Goal: Information Seeking & Learning: Learn about a topic

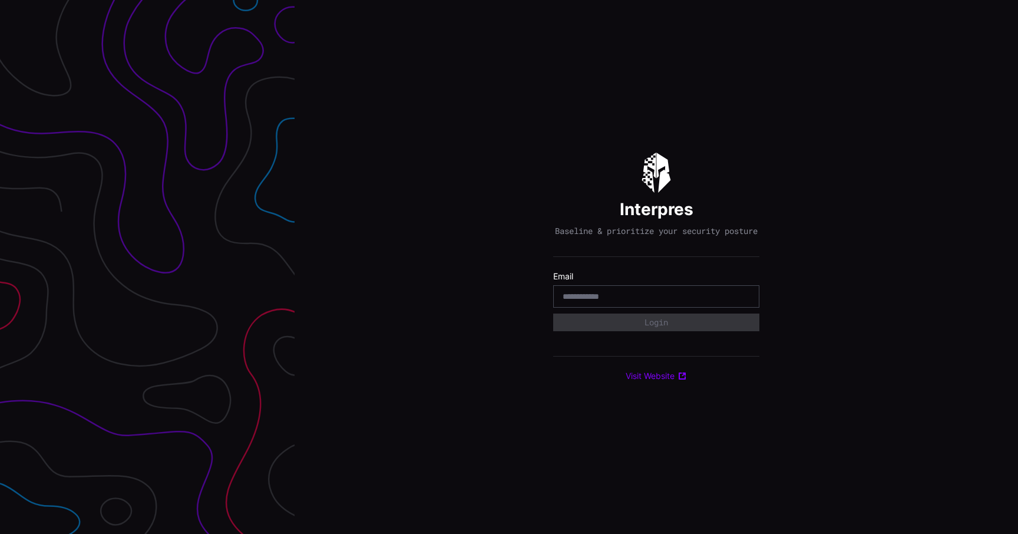
click at [685, 308] on div at bounding box center [656, 296] width 206 height 22
click at [684, 302] on input "email" at bounding box center [656, 296] width 187 height 11
type input "**********"
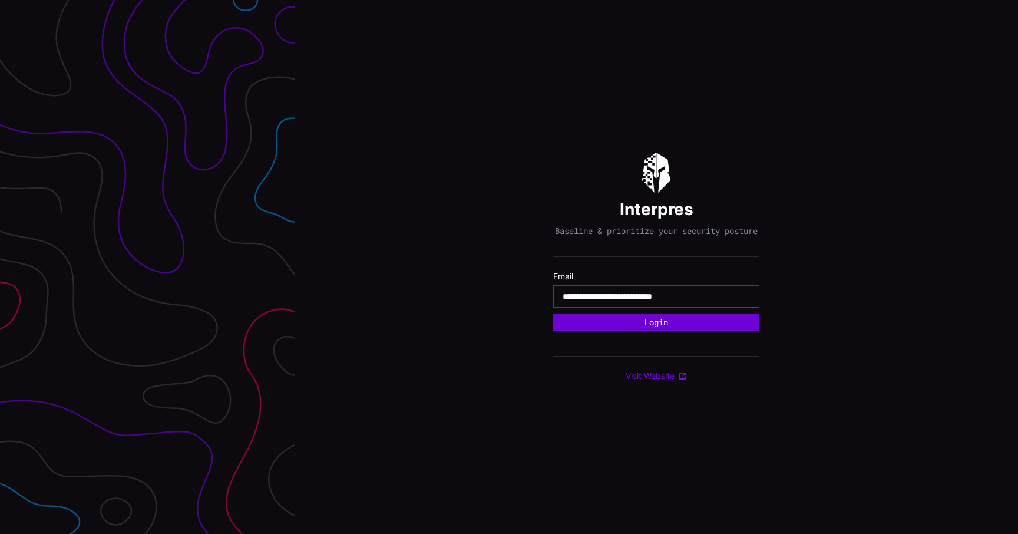
click at [708, 331] on button "Login" at bounding box center [656, 323] width 206 height 18
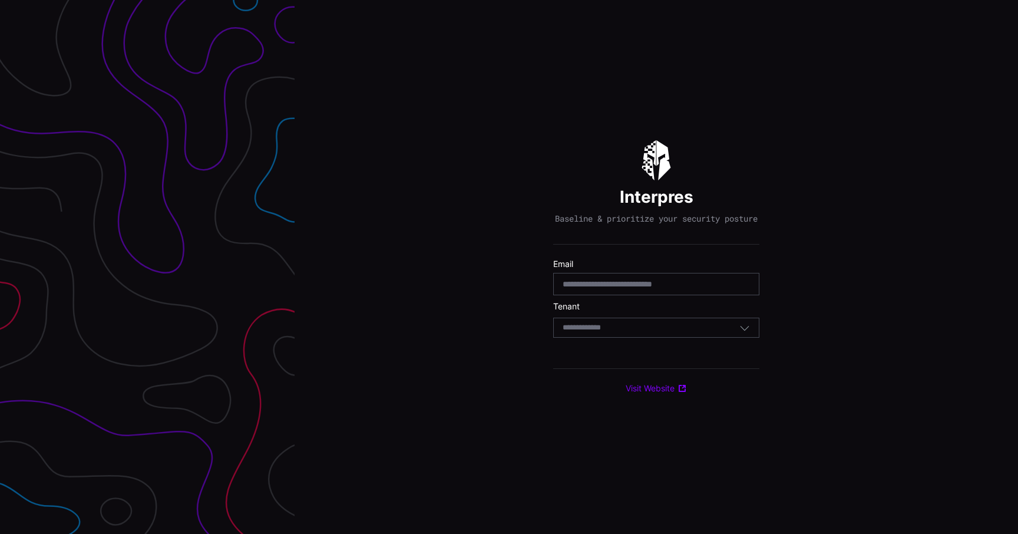
click at [708, 332] on div "Select Tenant" at bounding box center [651, 327] width 177 height 11
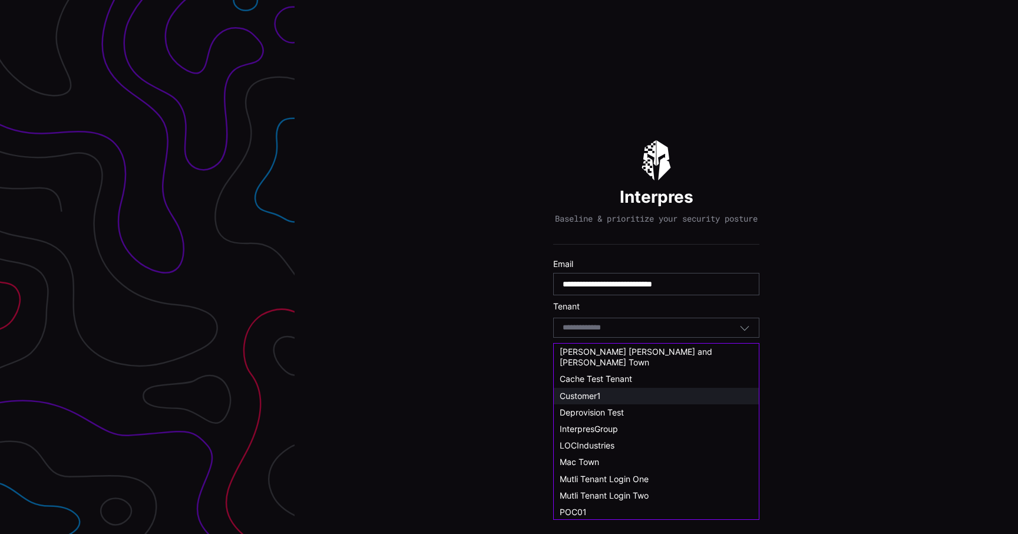
click at [632, 388] on div "Customer1" at bounding box center [656, 396] width 205 height 17
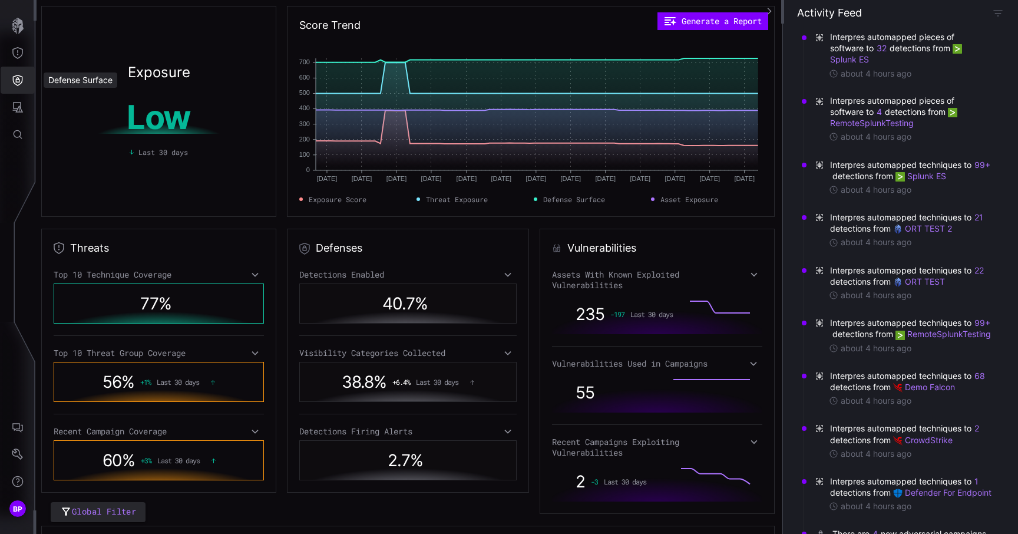
click at [8, 83] on button "Defense Surface" at bounding box center [18, 80] width 34 height 27
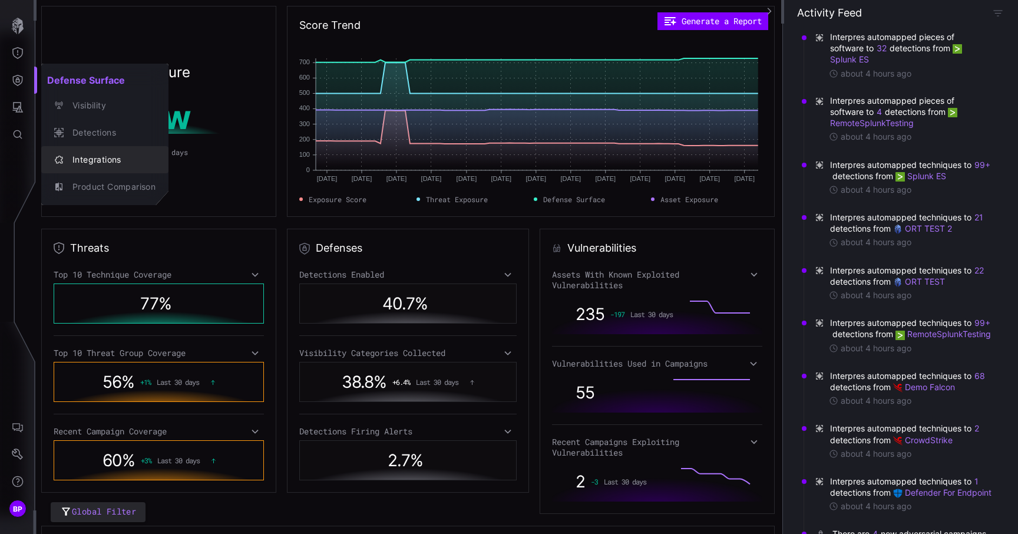
click at [104, 160] on div "Integrations" at bounding box center [111, 160] width 89 height 15
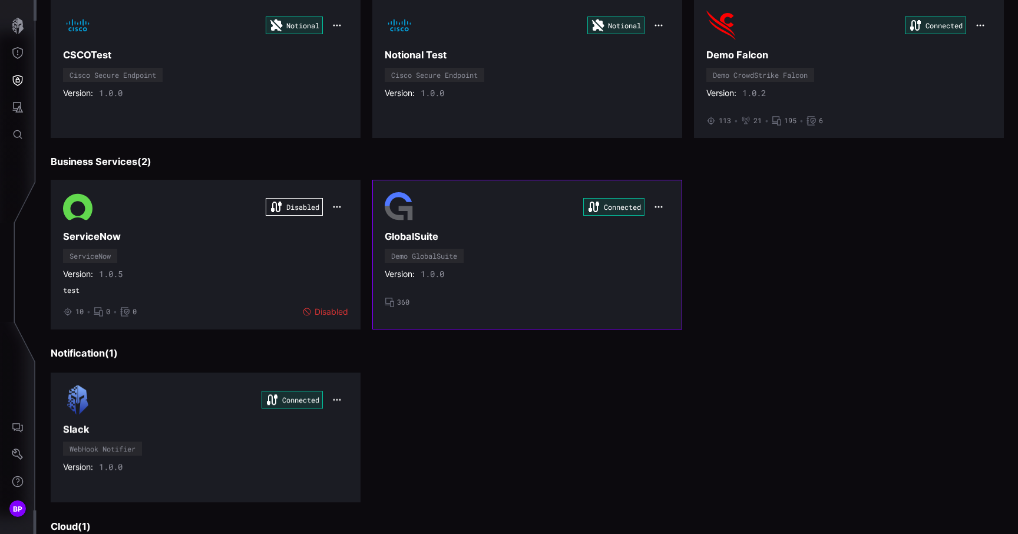
scroll to position [1543, 0]
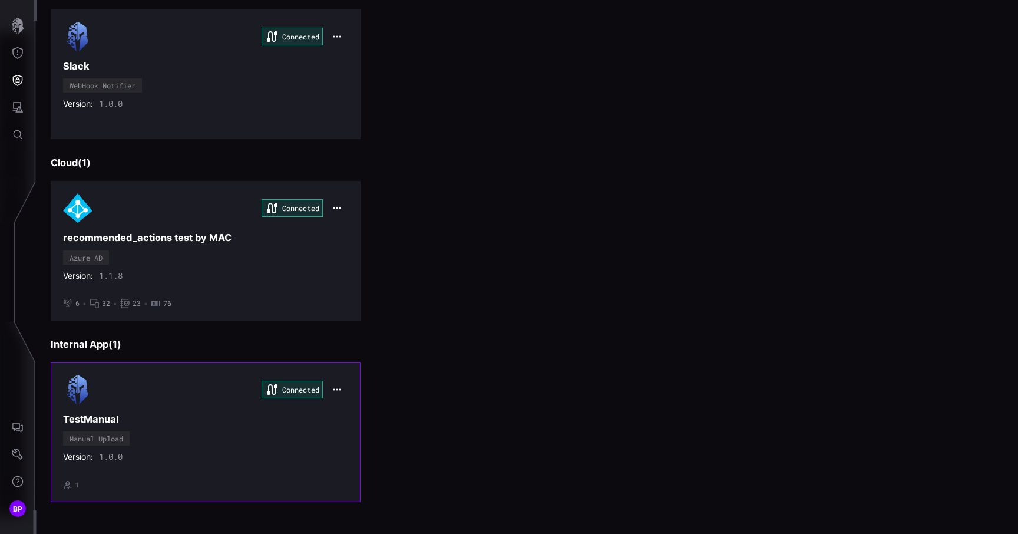
click at [242, 431] on div "Connected TestManual Manual Upload Version: 1.0.0 • 1" at bounding box center [205, 432] width 285 height 114
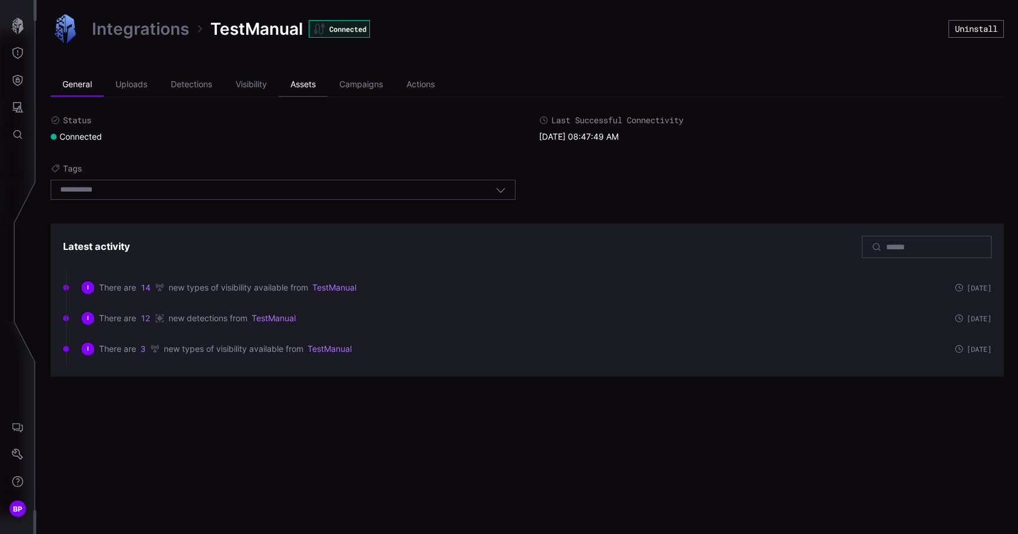
click at [322, 88] on li "Assets" at bounding box center [303, 85] width 49 height 24
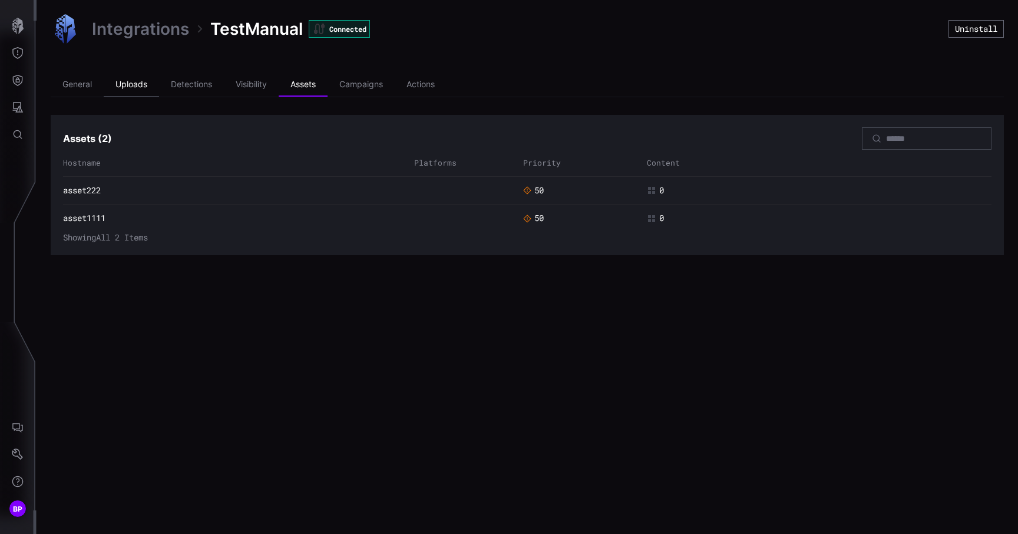
click at [120, 79] on li "Uploads" at bounding box center [131, 85] width 55 height 24
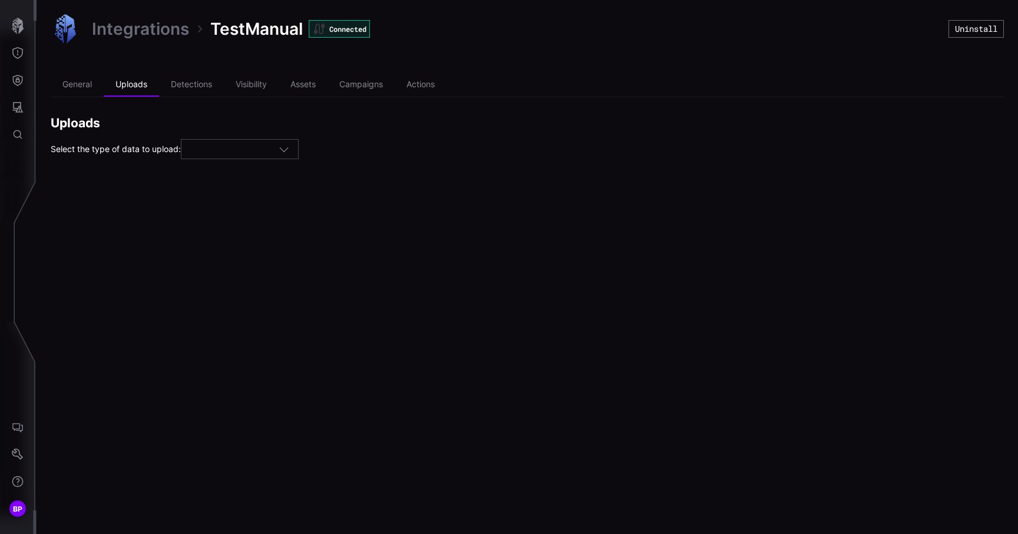
click at [226, 149] on div at bounding box center [234, 149] width 88 height 11
click at [233, 170] on div "Assets" at bounding box center [244, 168] width 105 height 11
type input "******"
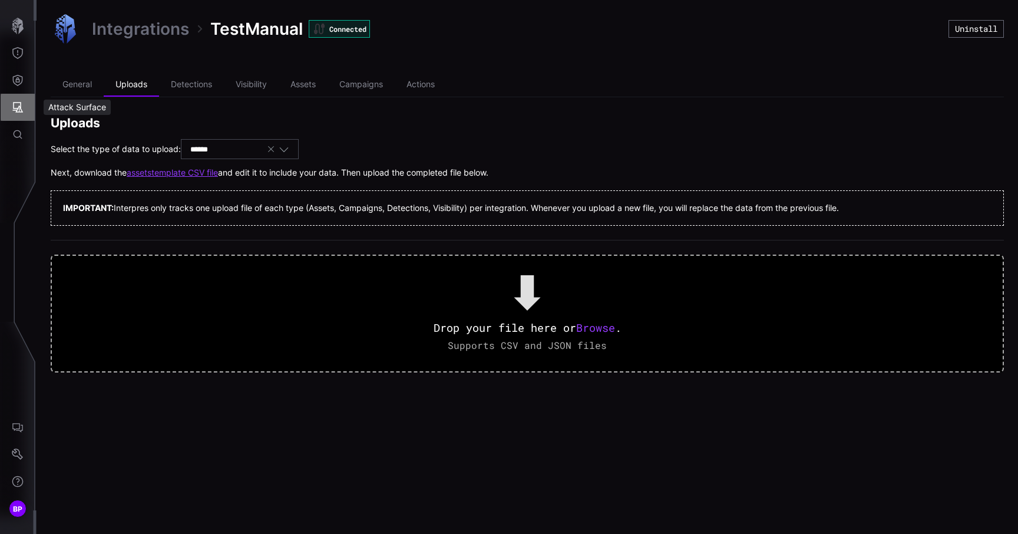
click at [18, 110] on icon "Attack Surface" at bounding box center [18, 107] width 12 height 12
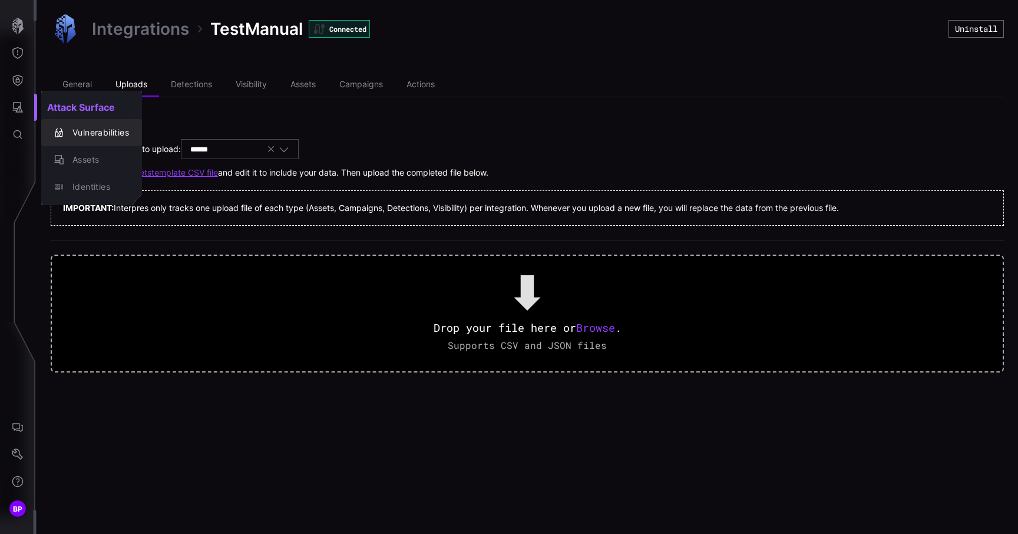
click at [106, 136] on div "Vulnerabilities" at bounding box center [98, 133] width 62 height 15
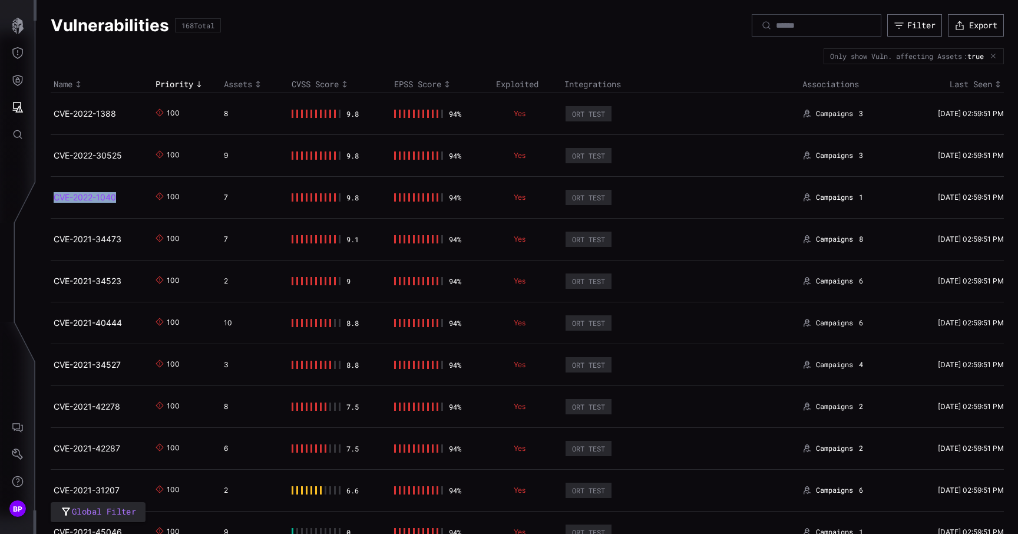
drag, startPoint x: 127, startPoint y: 196, endPoint x: 54, endPoint y: 197, distance: 72.5
click at [54, 197] on h2 "CVE-2022-1040" at bounding box center [97, 197] width 87 height 11
copy link "CVE-2022-1040"
click at [13, 110] on icon "Attack Surface" at bounding box center [18, 107] width 11 height 11
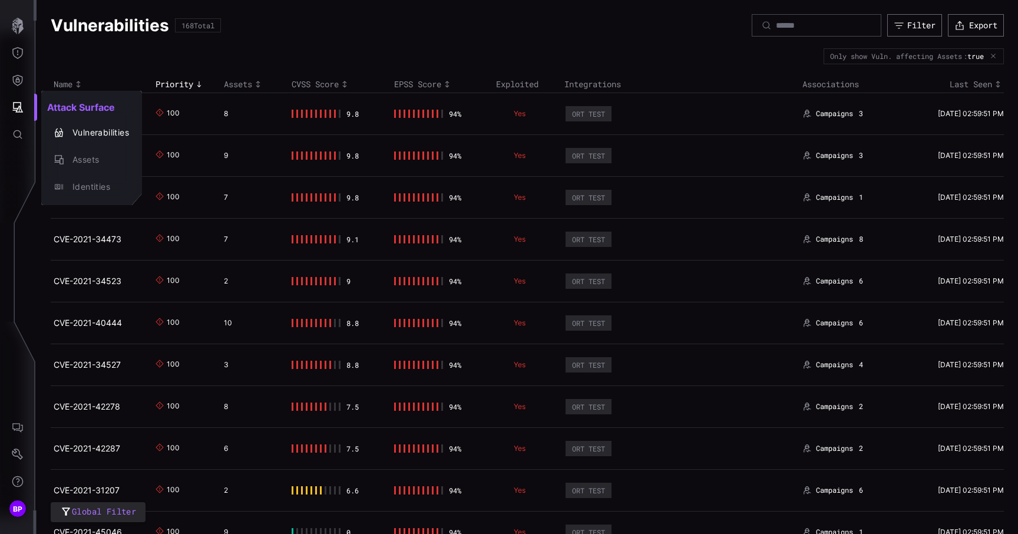
click at [22, 78] on div at bounding box center [509, 267] width 1018 height 534
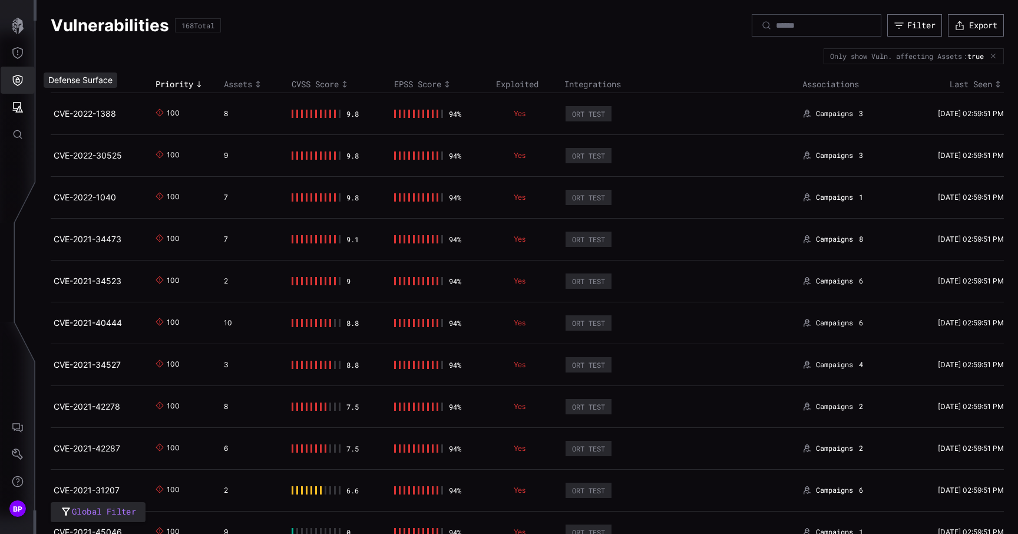
click at [22, 78] on icon "Defense Surface" at bounding box center [18, 80] width 10 height 11
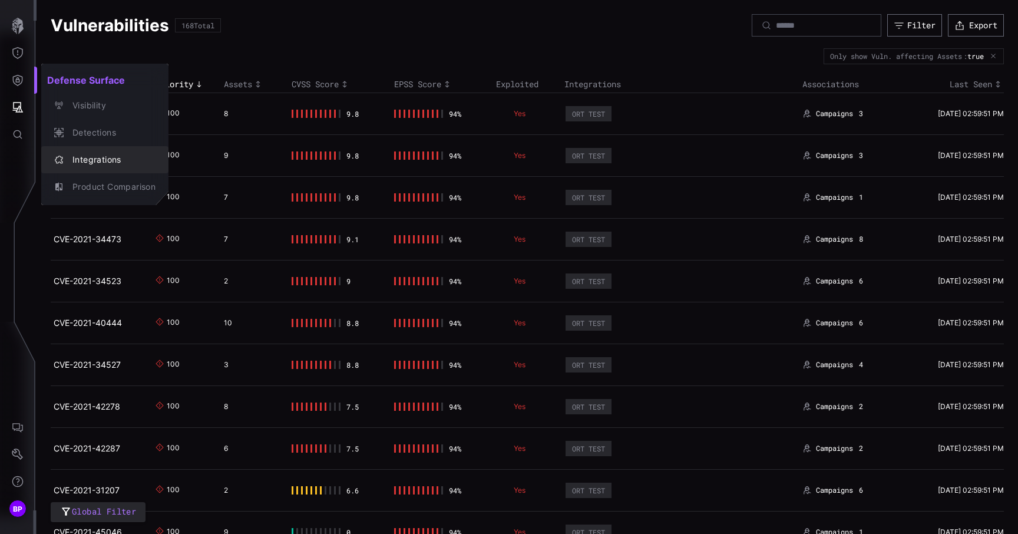
click at [103, 151] on button "Integrations" at bounding box center [104, 159] width 127 height 27
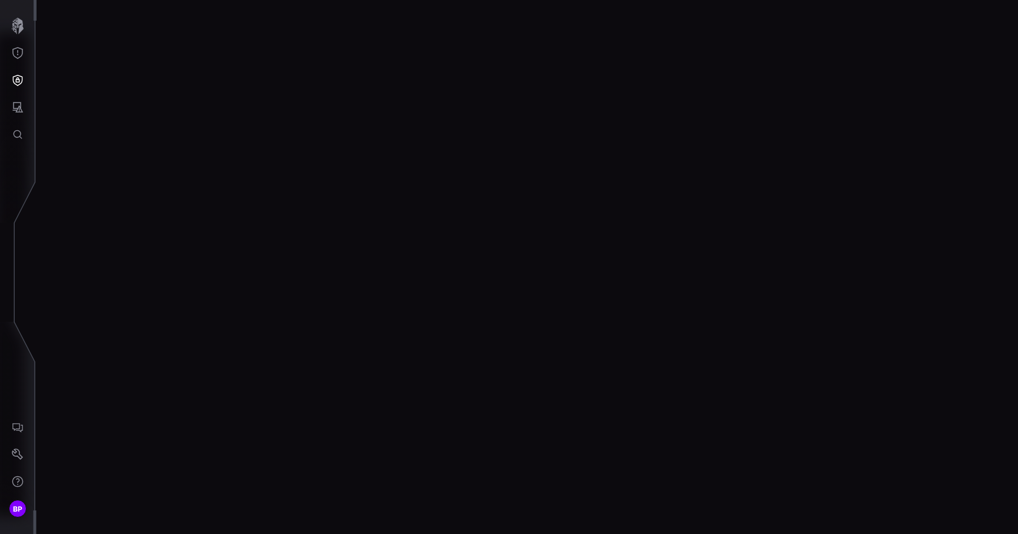
scroll to position [1543, 0]
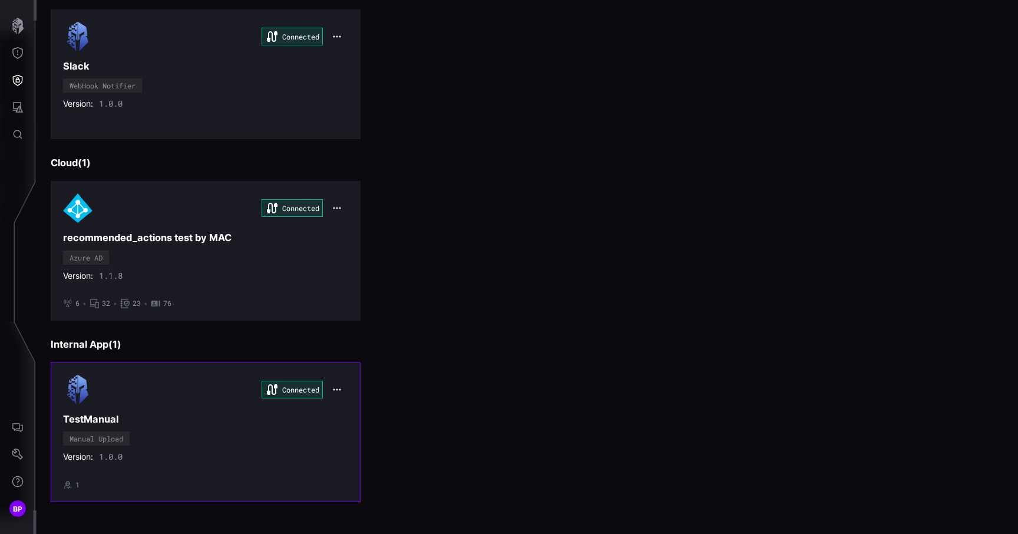
click at [197, 416] on h3 "TestManual" at bounding box center [205, 419] width 285 height 12
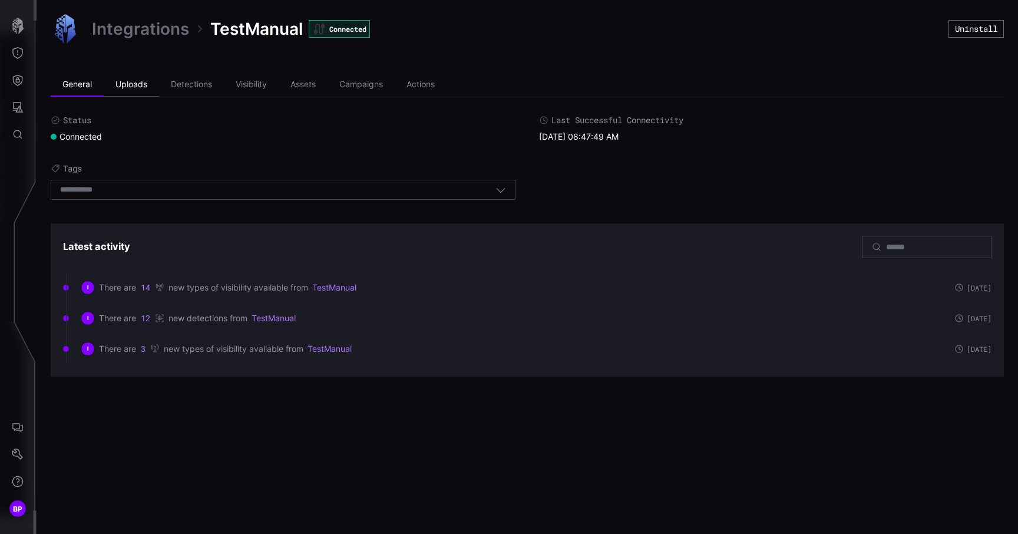
click at [145, 85] on li "Uploads" at bounding box center [131, 85] width 55 height 24
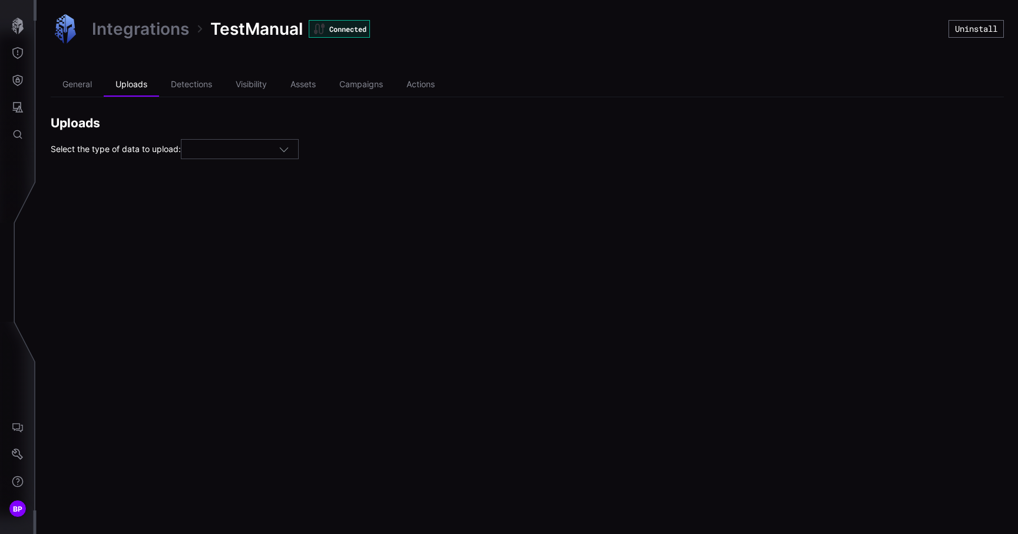
click at [225, 150] on div at bounding box center [234, 149] width 88 height 11
click at [236, 167] on div "Assets" at bounding box center [244, 168] width 105 height 11
type input "******"
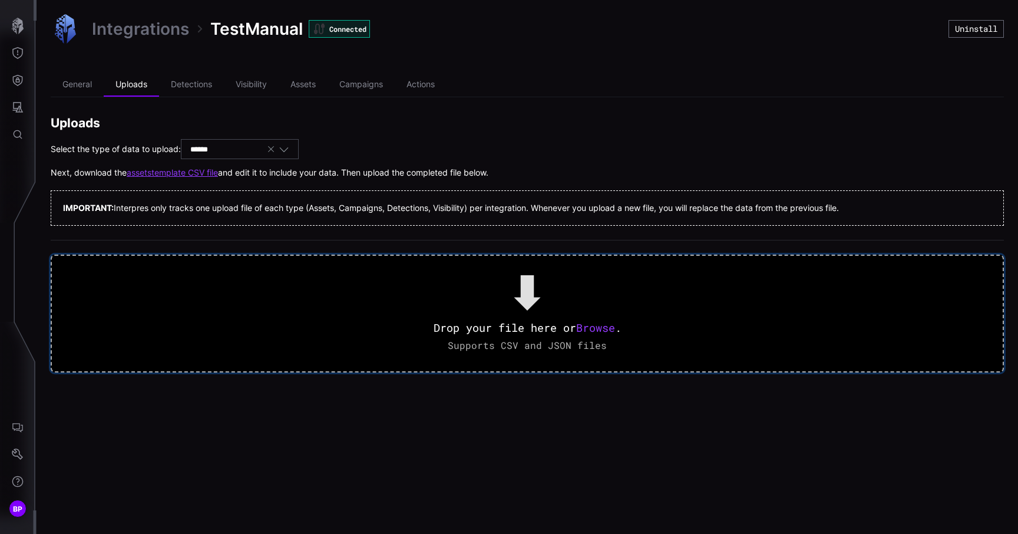
click at [590, 322] on span "Browse" at bounding box center [595, 328] width 39 height 14
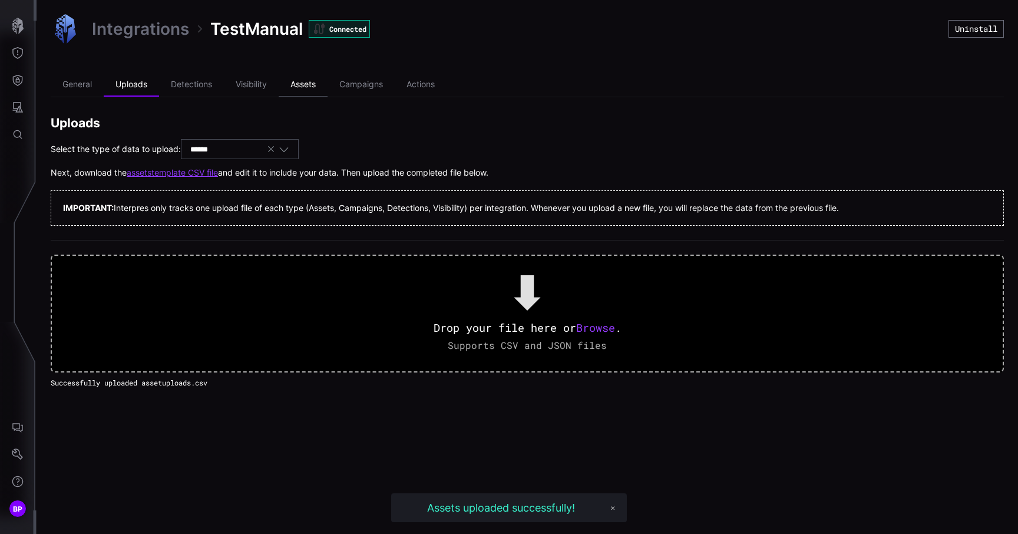
click at [299, 90] on li "Assets" at bounding box center [303, 85] width 49 height 24
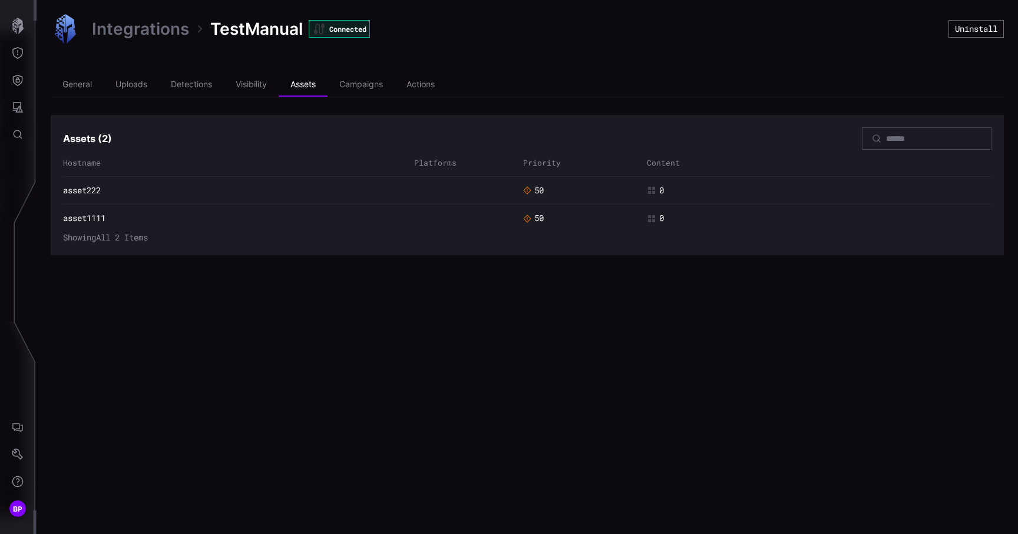
click at [138, 69] on div "Integrations TestManual Connected Uninstall General Uploads Detections Visibili…" at bounding box center [528, 134] width 982 height 269
click at [140, 78] on li "Uploads" at bounding box center [131, 85] width 55 height 24
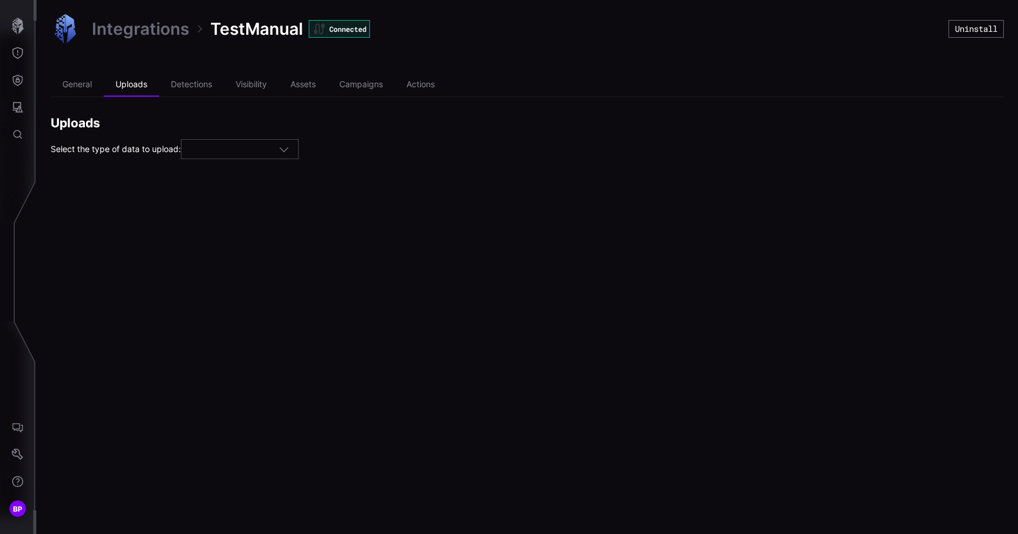
click at [228, 153] on div at bounding box center [234, 149] width 88 height 11
click at [235, 164] on div "Assets" at bounding box center [244, 168] width 105 height 11
type input "******"
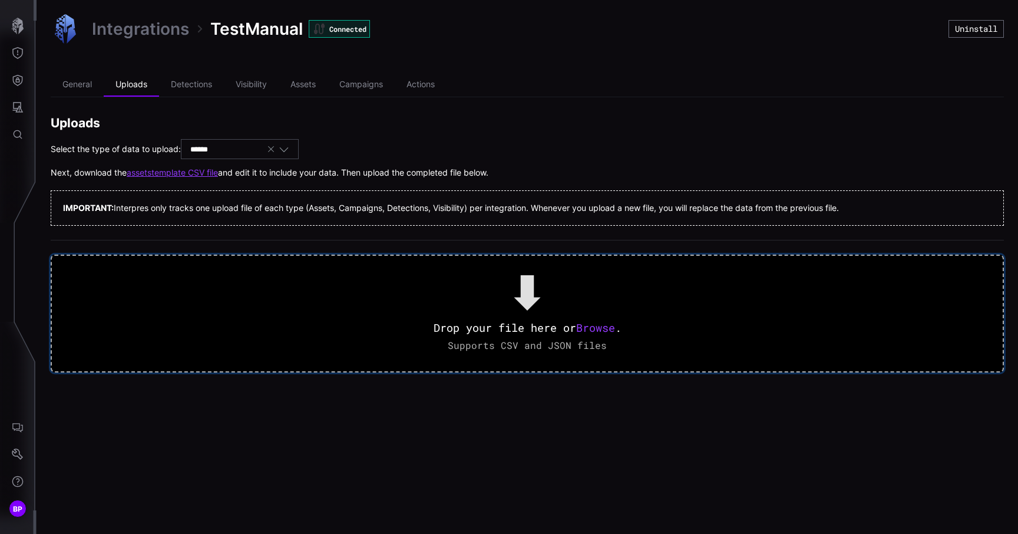
click at [609, 325] on span "Browse" at bounding box center [595, 328] width 39 height 14
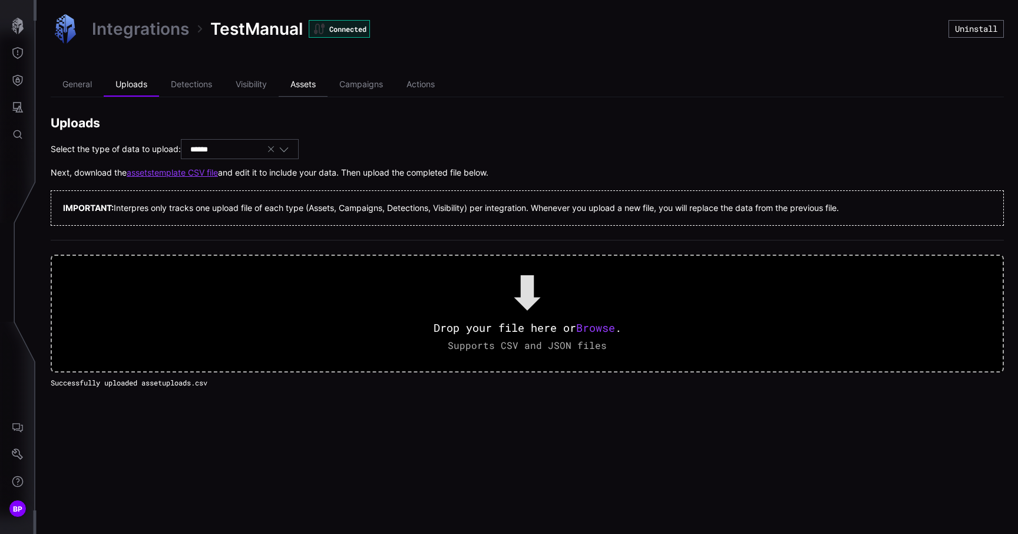
click at [309, 85] on li "Assets" at bounding box center [303, 85] width 49 height 24
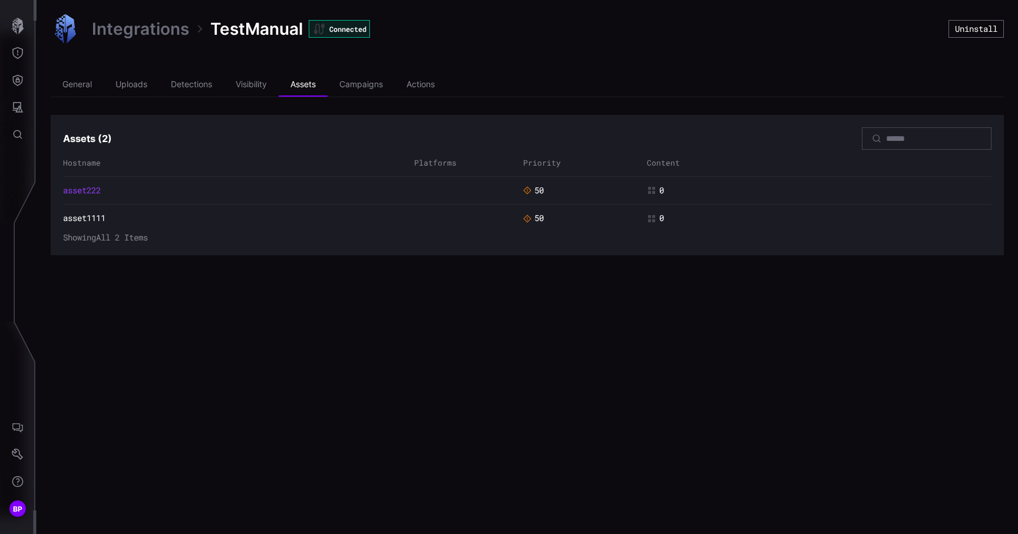
click at [78, 192] on link "asset222" at bounding box center [82, 190] width 38 height 11
click at [104, 220] on link "asset1111" at bounding box center [84, 218] width 42 height 11
click at [141, 88] on li "Uploads" at bounding box center [131, 85] width 55 height 24
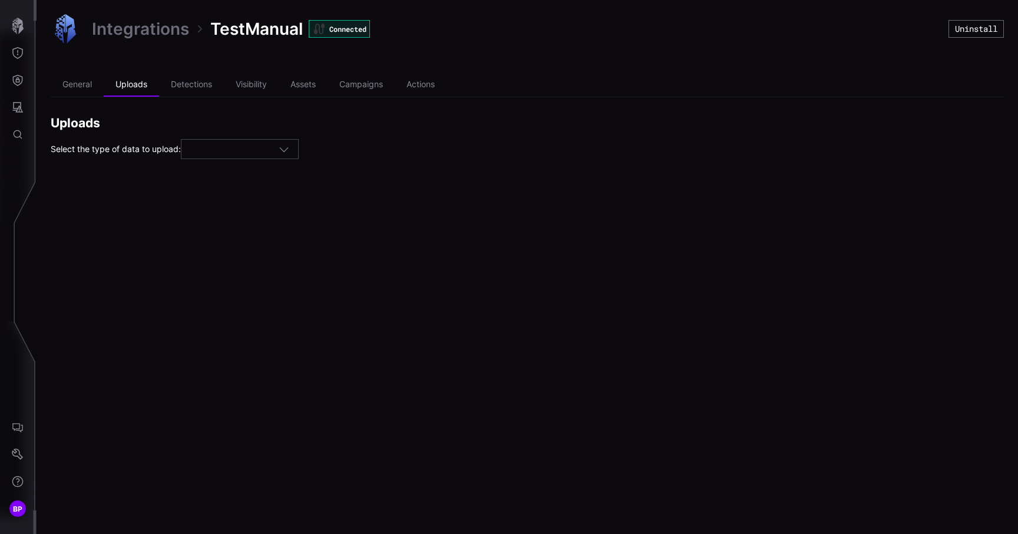
click at [250, 149] on div at bounding box center [234, 149] width 88 height 11
click at [259, 171] on div "Assets" at bounding box center [244, 168] width 105 height 11
type input "******"
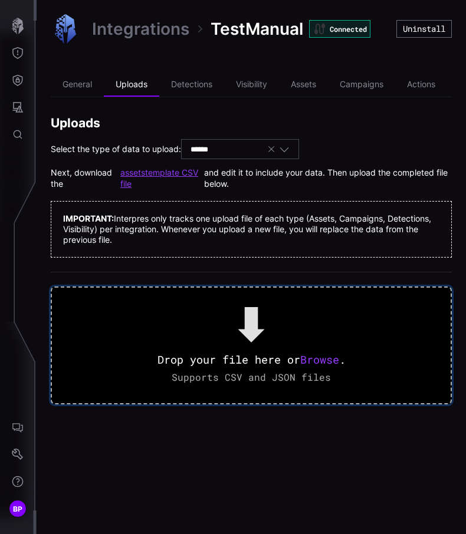
click at [322, 357] on span "Browse" at bounding box center [319, 359] width 39 height 14
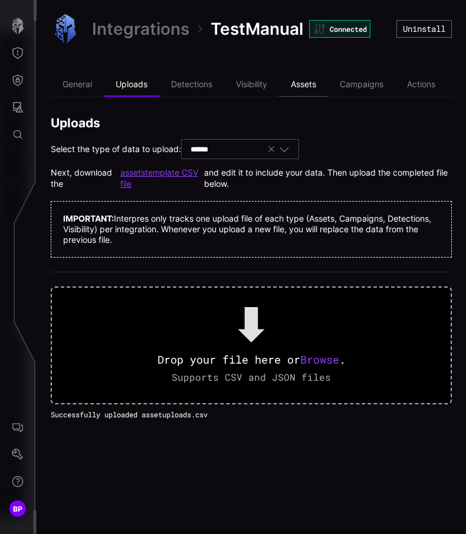
click at [309, 86] on li "Assets" at bounding box center [303, 85] width 49 height 24
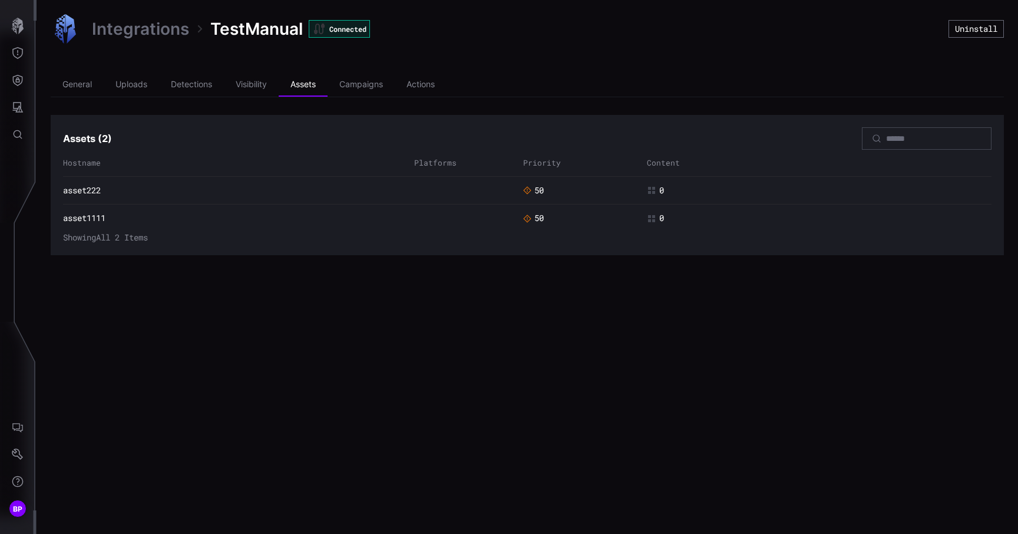
click at [111, 28] on link "Integrations" at bounding box center [140, 28] width 97 height 21
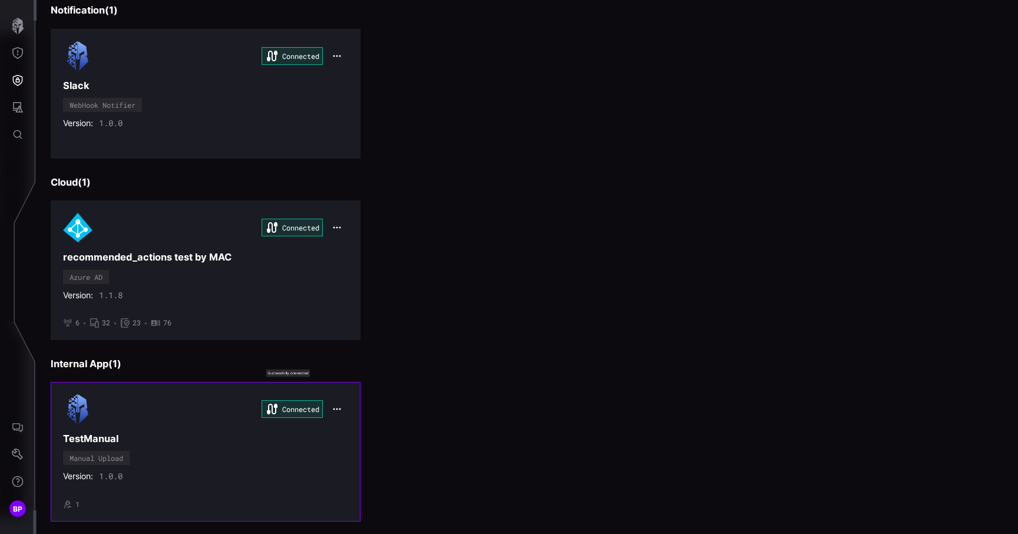
scroll to position [1543, 0]
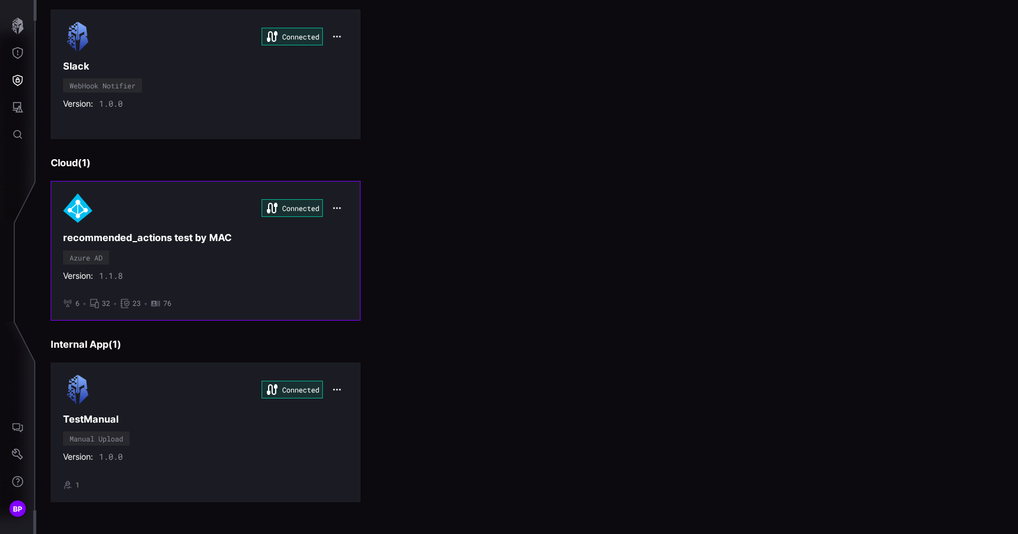
click at [202, 262] on div "Connected recommended_actions test by MAC Azure AD Version: 1.1.8 • 6 • 32 • 23…" at bounding box center [205, 250] width 285 height 114
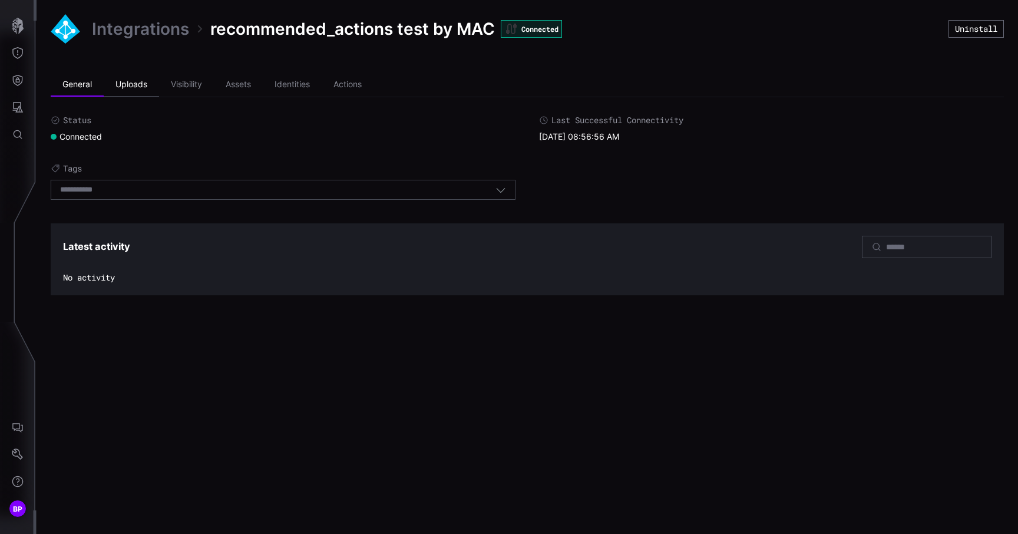
click at [124, 89] on li "Uploads" at bounding box center [131, 85] width 55 height 24
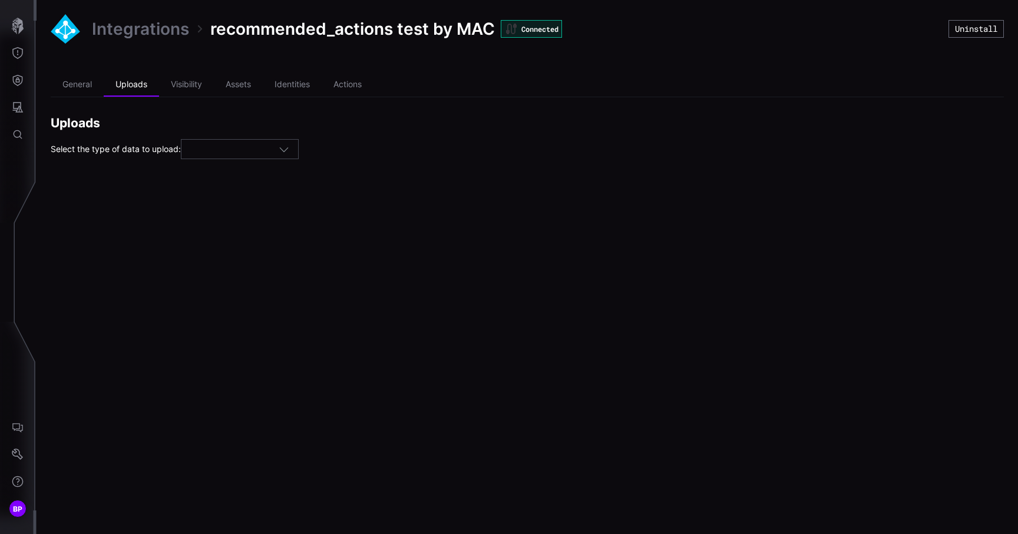
click at [226, 148] on div at bounding box center [234, 149] width 88 height 11
click at [240, 169] on div "Assets" at bounding box center [244, 168] width 105 height 11
type input "******"
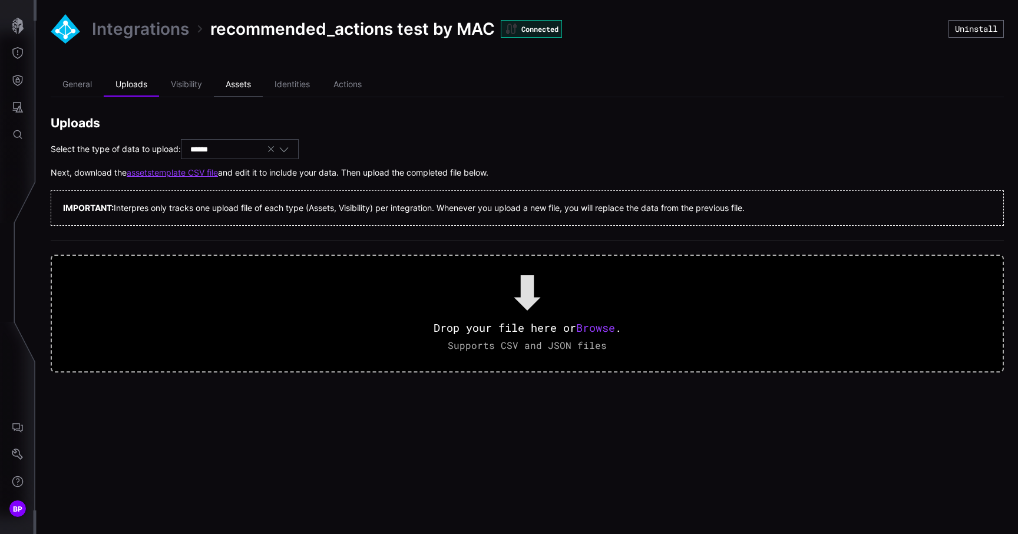
click at [251, 88] on li "Assets" at bounding box center [238, 85] width 49 height 24
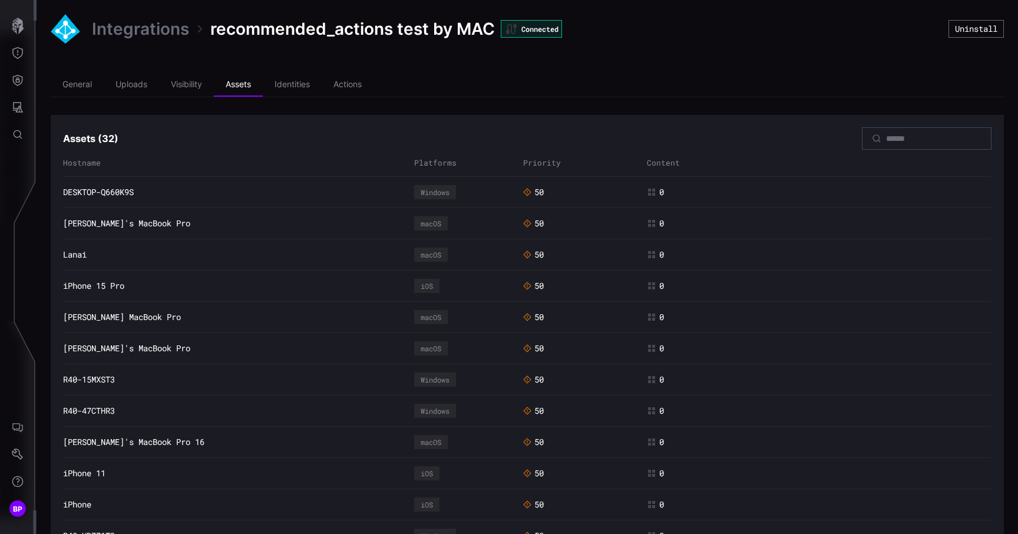
click at [206, 227] on div "[PERSON_NAME]'s MacBook Pro" at bounding box center [235, 223] width 345 height 11
click at [17, 71] on button "Defense Surface" at bounding box center [18, 80] width 34 height 27
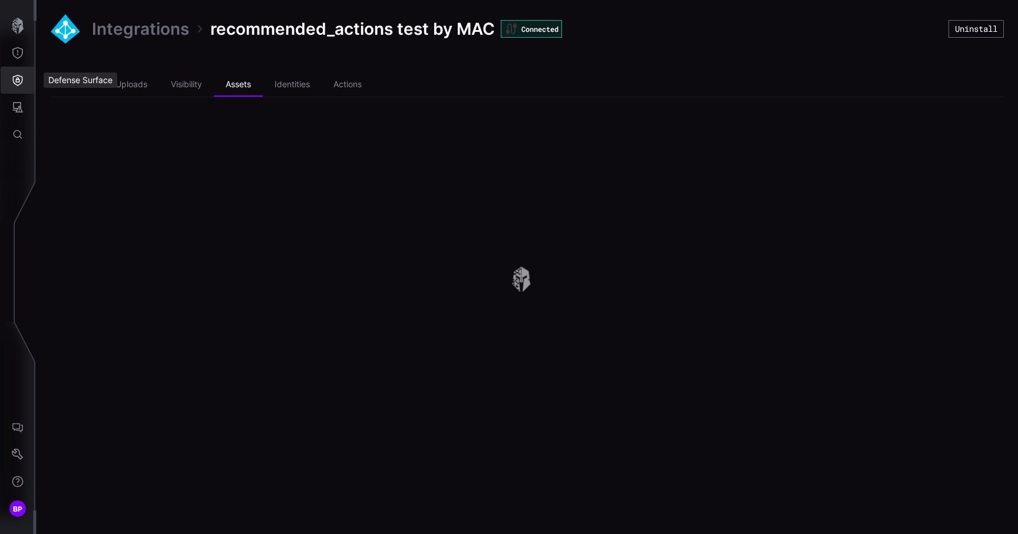
click at [18, 80] on icon "Defense Surface" at bounding box center [18, 80] width 12 height 12
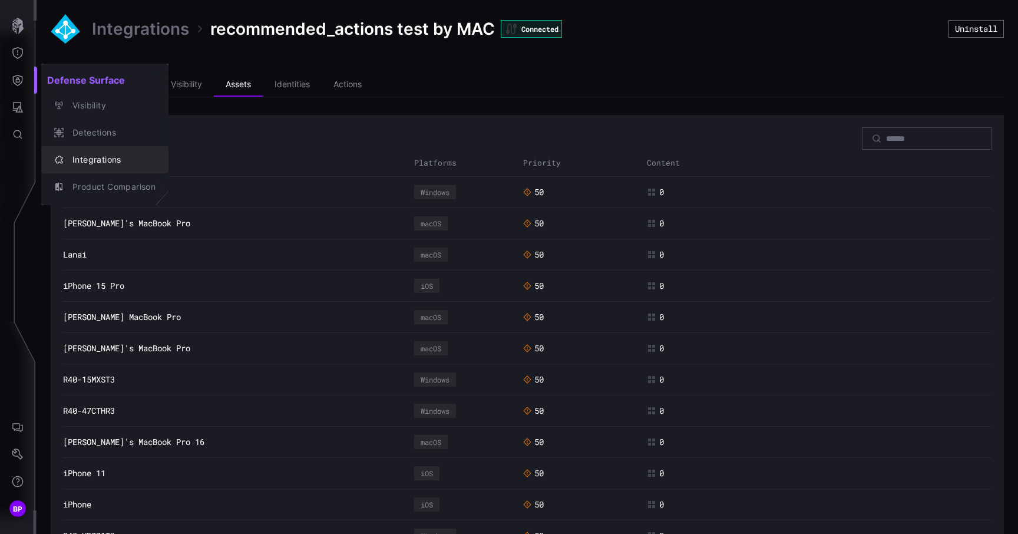
click at [105, 163] on div "Integrations" at bounding box center [111, 160] width 89 height 15
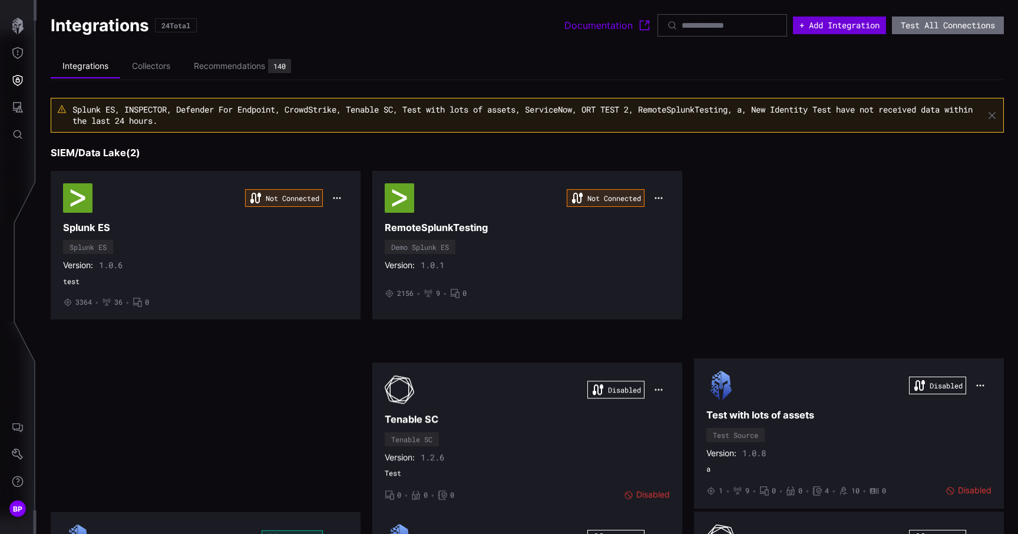
click at [799, 25] on button "+ Add Integration" at bounding box center [839, 26] width 93 height 18
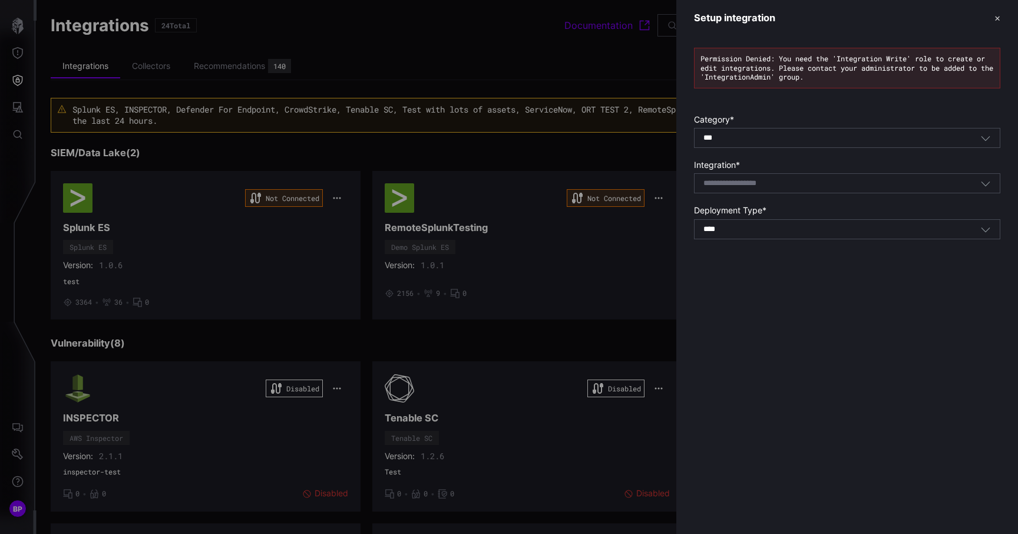
click at [995, 19] on button "✕" at bounding box center [998, 18] width 6 height 12
